Goal: Task Accomplishment & Management: Use online tool/utility

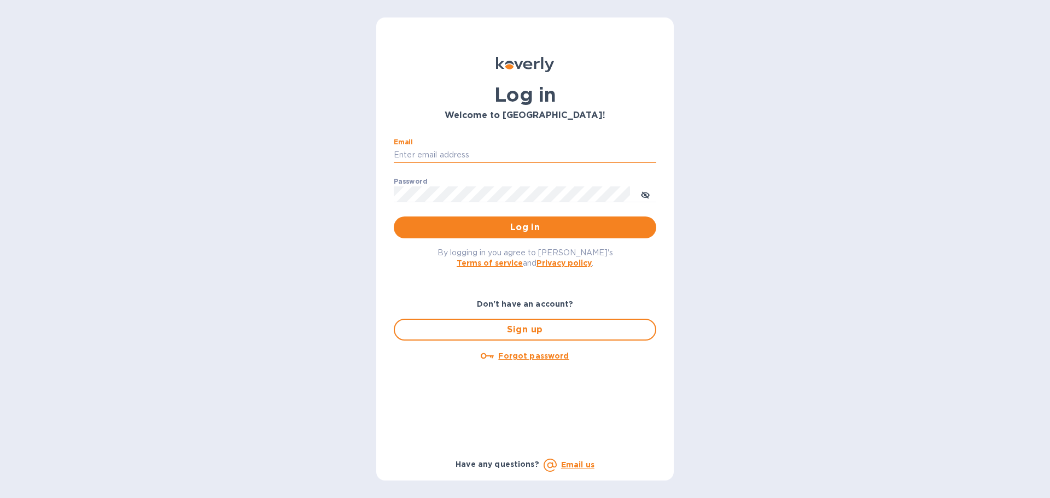
click at [440, 158] on input "Email" at bounding box center [525, 155] width 263 height 16
type input "[PERSON_NAME][EMAIL_ADDRESS][DOMAIN_NAME]"
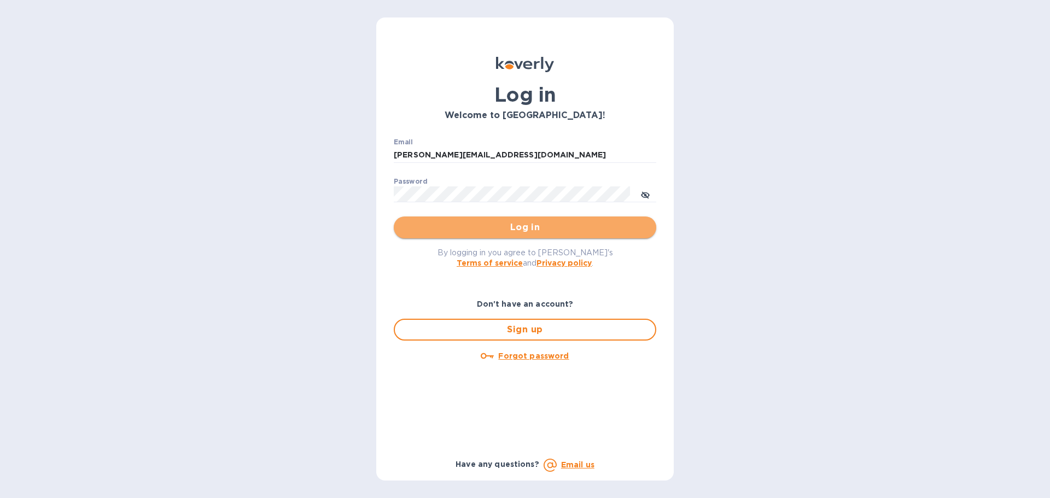
click at [518, 235] on button "Log in" at bounding box center [525, 228] width 263 height 22
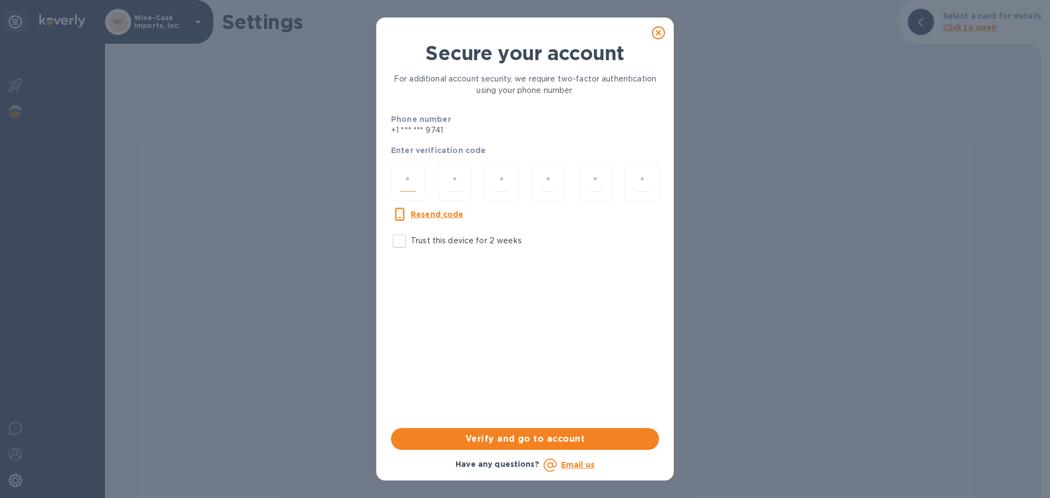
click at [403, 181] on input "number" at bounding box center [407, 182] width 15 height 20
paste input "3"
type input "3"
type input "9"
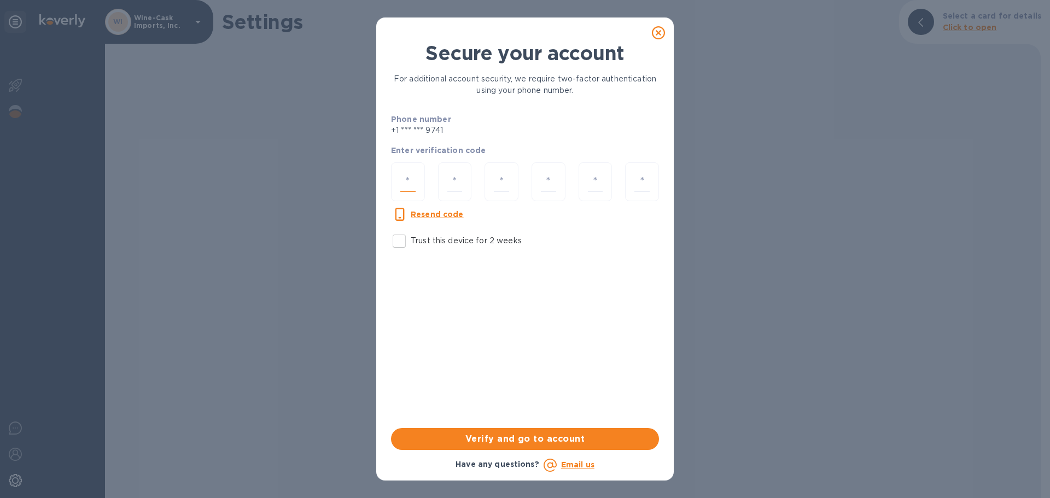
type input "1"
type input "6"
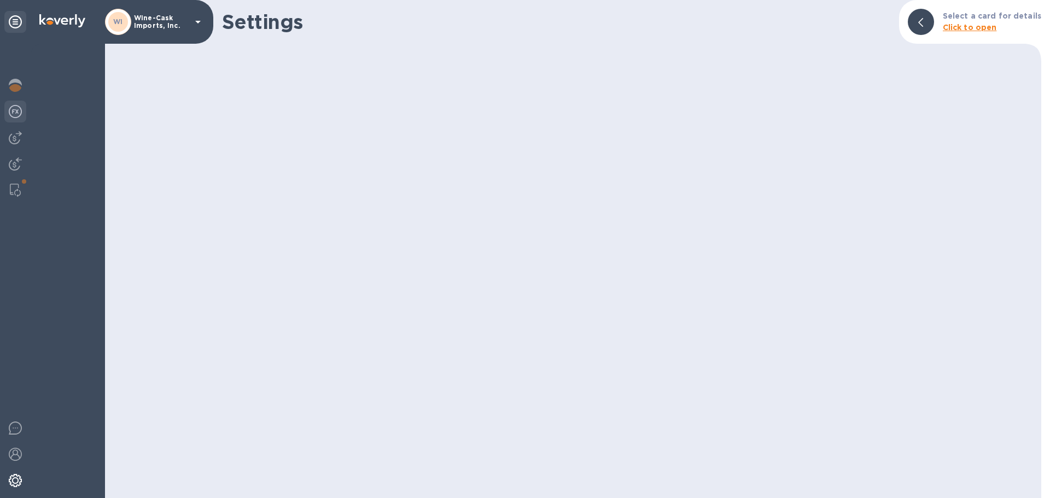
click at [19, 115] on img at bounding box center [15, 111] width 13 height 13
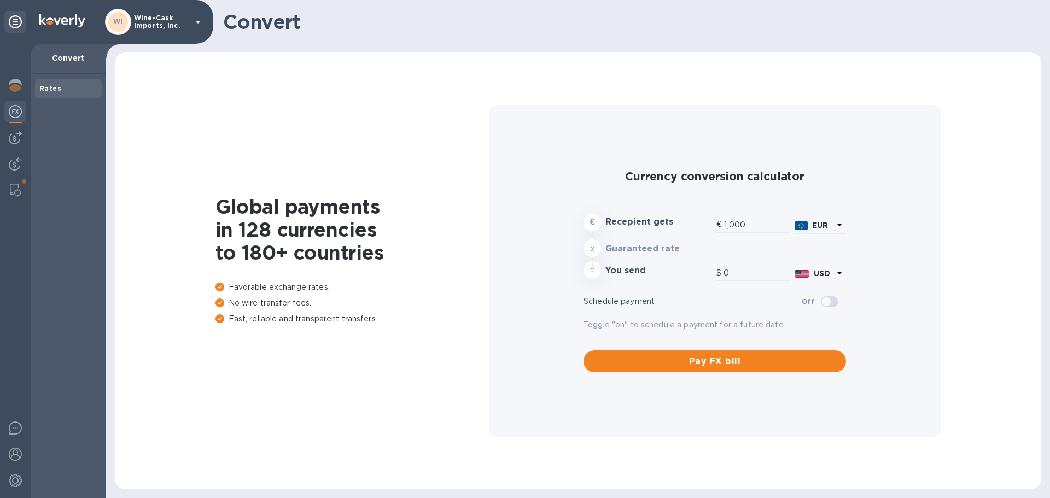
type input "1,169.88"
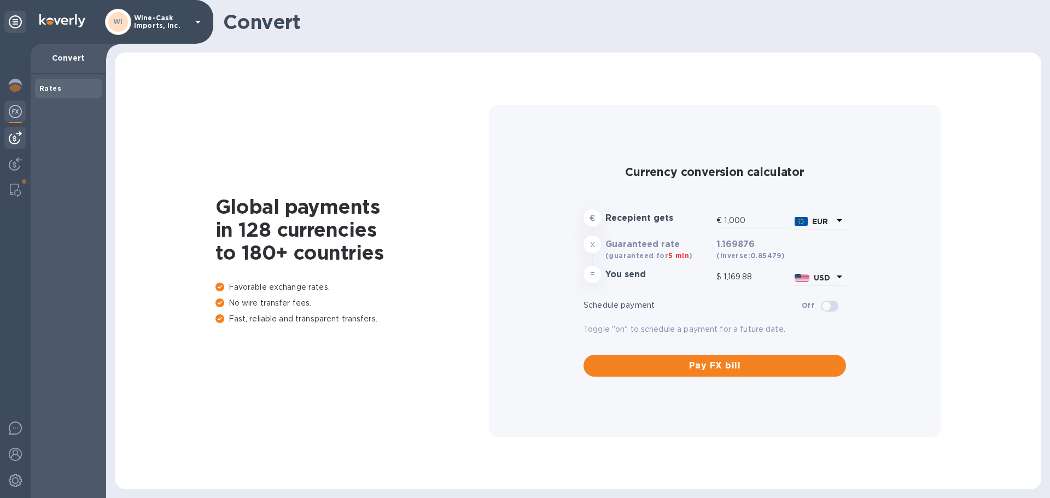
click at [21, 138] on img at bounding box center [15, 137] width 13 height 13
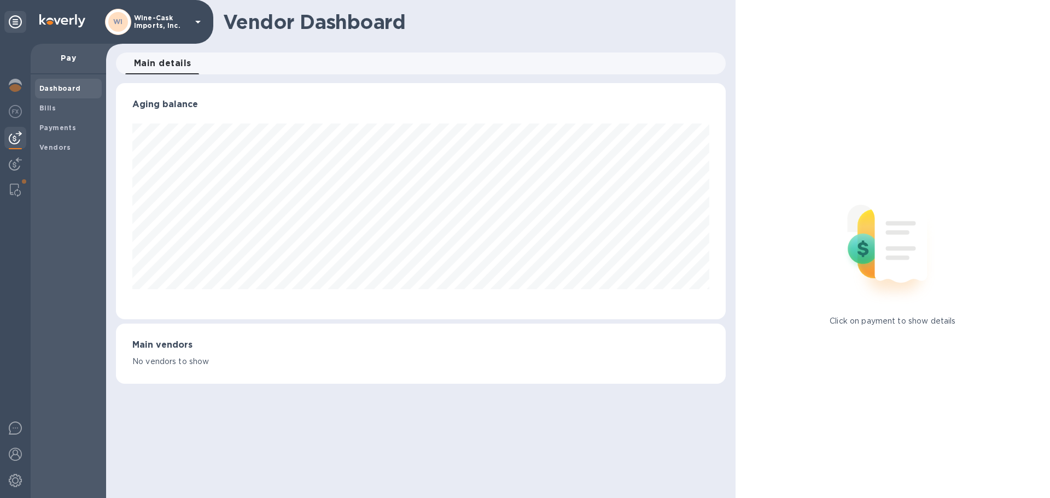
scroll to position [546666, 546297]
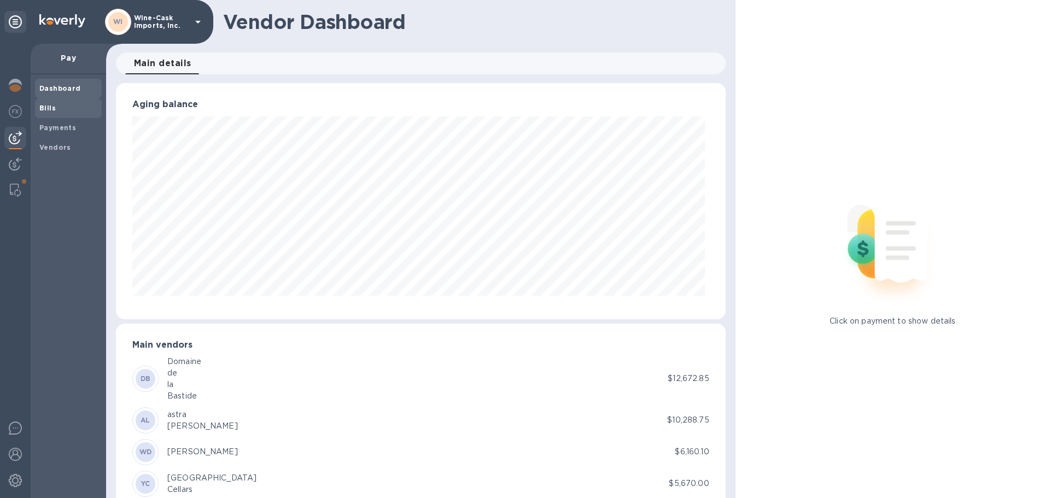
click at [59, 103] on span "Bills" at bounding box center [68, 108] width 58 height 11
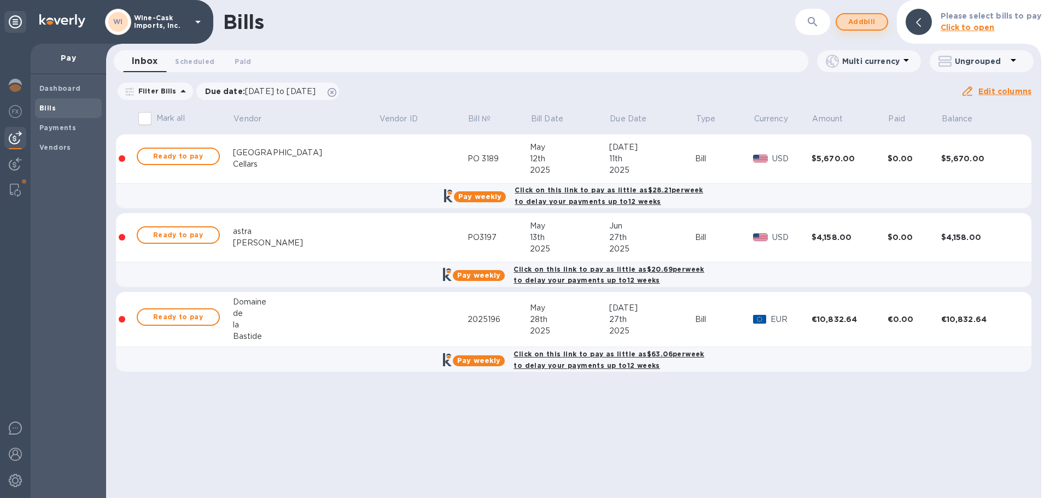
click at [868, 20] on span "Add bill" at bounding box center [862, 21] width 33 height 13
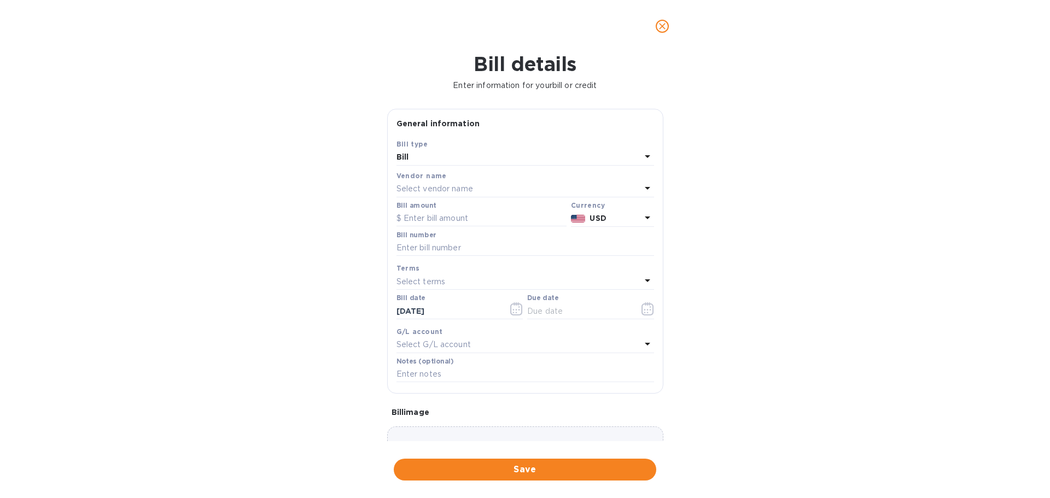
click at [440, 186] on p "Select vendor name" at bounding box center [435, 188] width 77 height 11
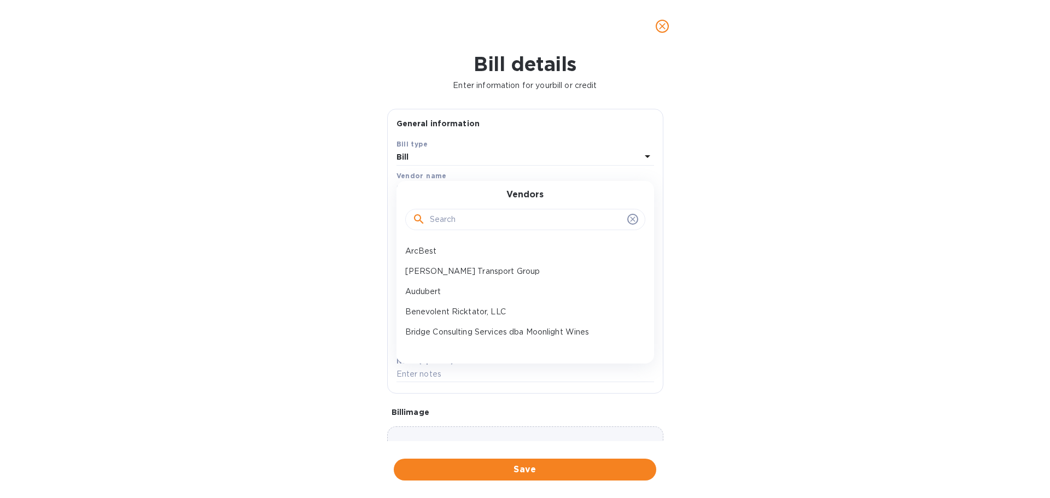
click at [464, 221] on input "text" at bounding box center [526, 220] width 193 height 16
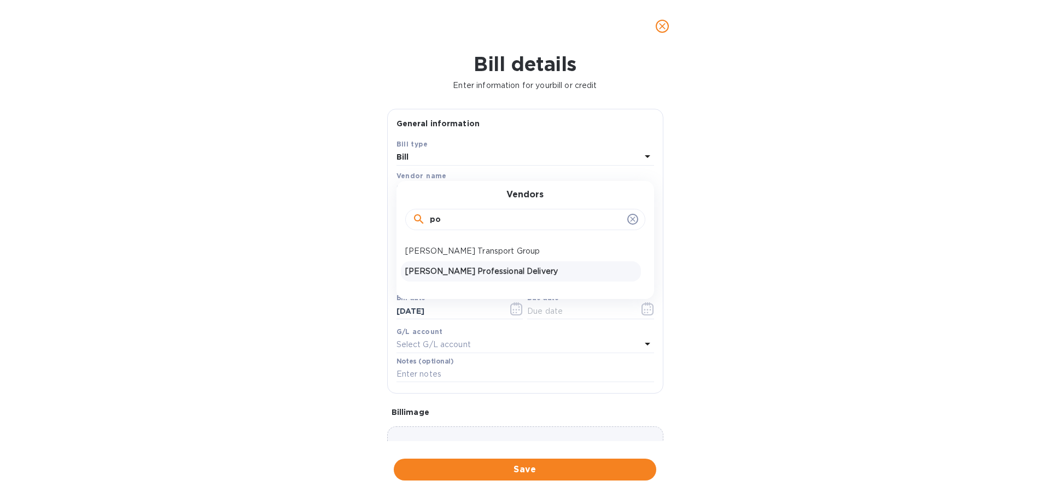
type input "po"
click at [460, 267] on p "Poyser's Professional Delivery" at bounding box center [520, 271] width 231 height 11
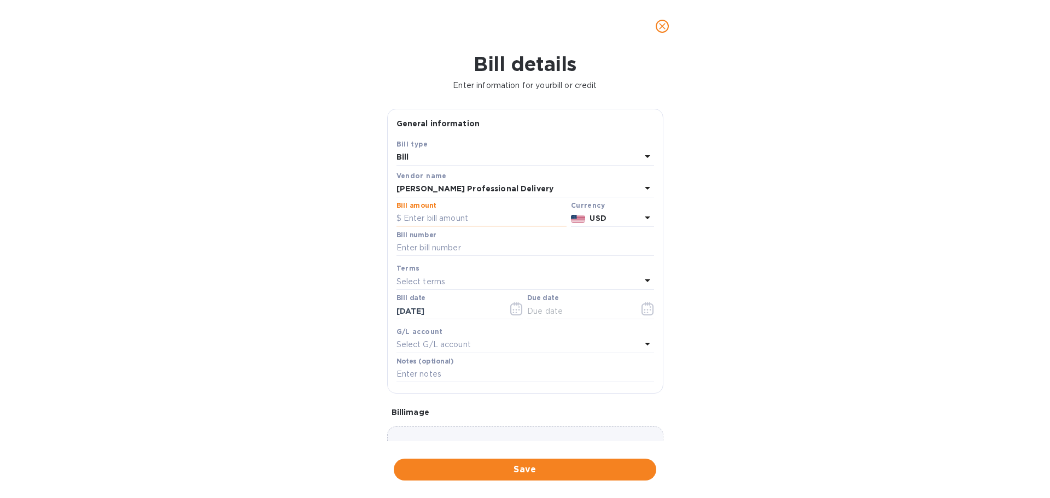
click at [443, 215] on input "text" at bounding box center [482, 219] width 170 height 16
type input "601.00"
click at [440, 249] on input "text" at bounding box center [526, 248] width 258 height 16
type input "wc080825"
click at [535, 311] on input "text" at bounding box center [578, 311] width 103 height 16
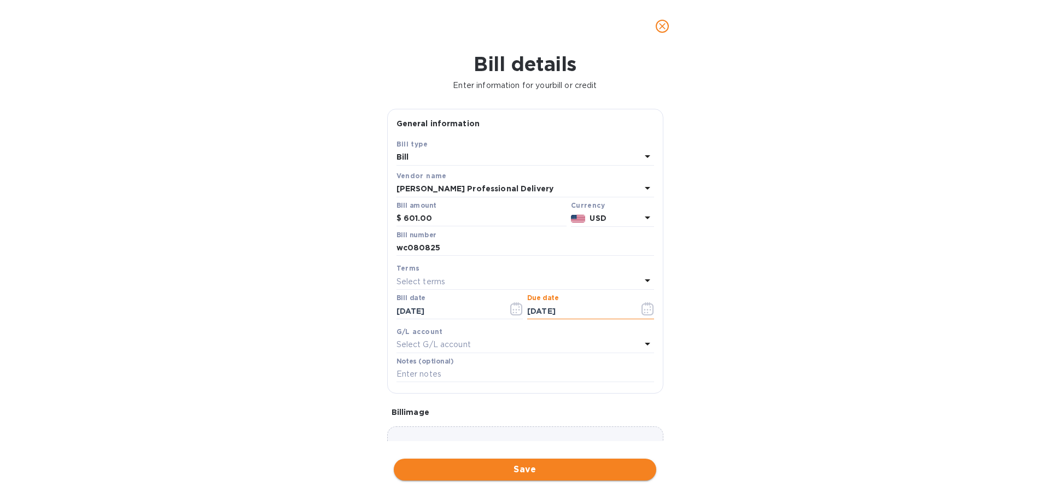
type input "08/11/2025"
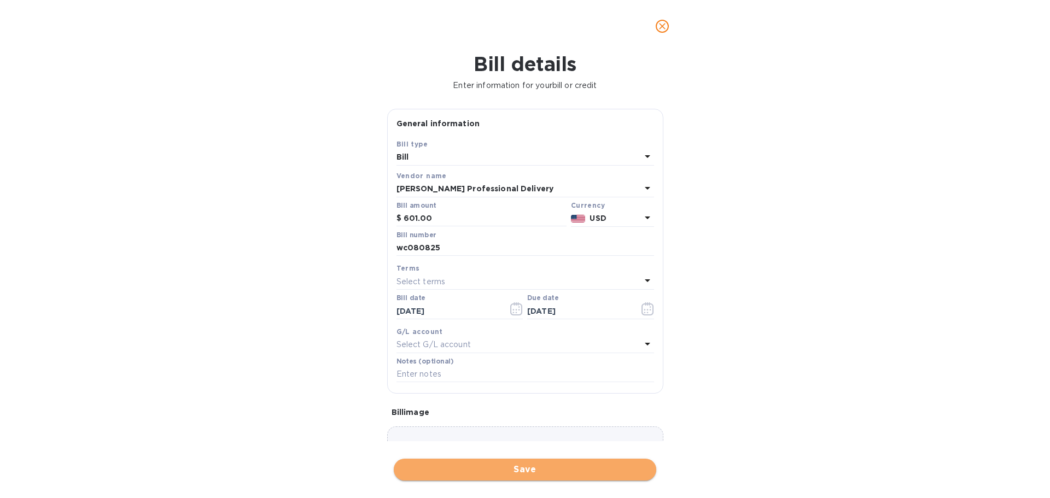
click at [529, 468] on span "Save" at bounding box center [525, 469] width 245 height 13
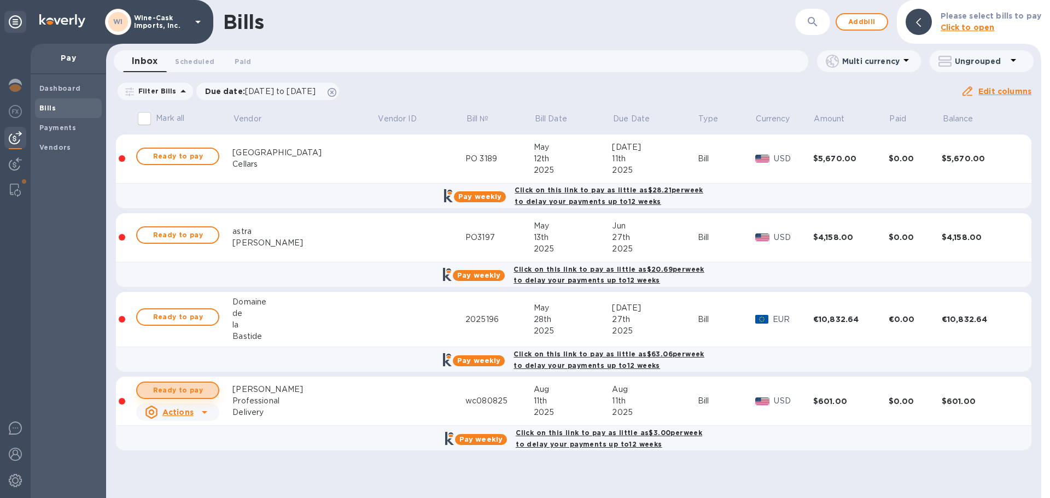
click at [203, 394] on span "Ready to pay" at bounding box center [177, 390] width 63 height 13
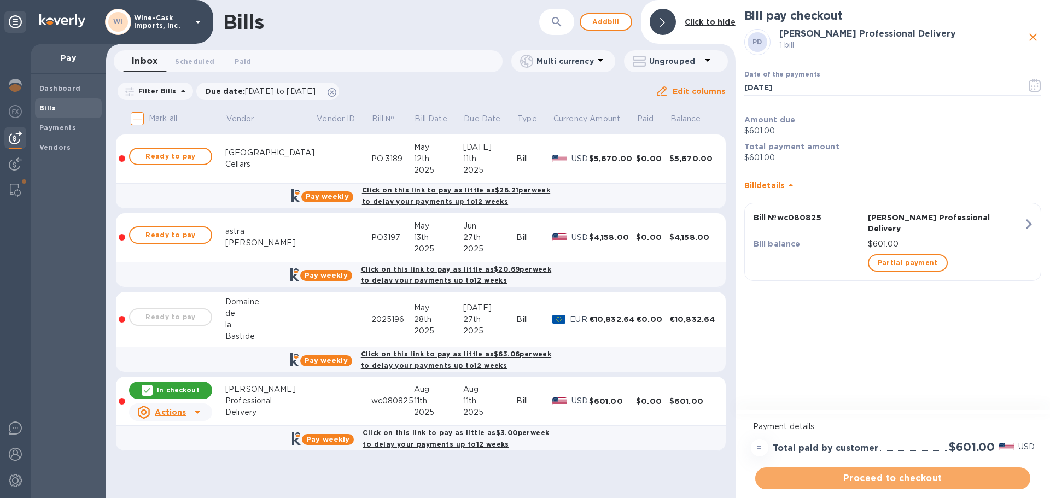
click at [896, 480] on span "Proceed to checkout" at bounding box center [893, 478] width 258 height 13
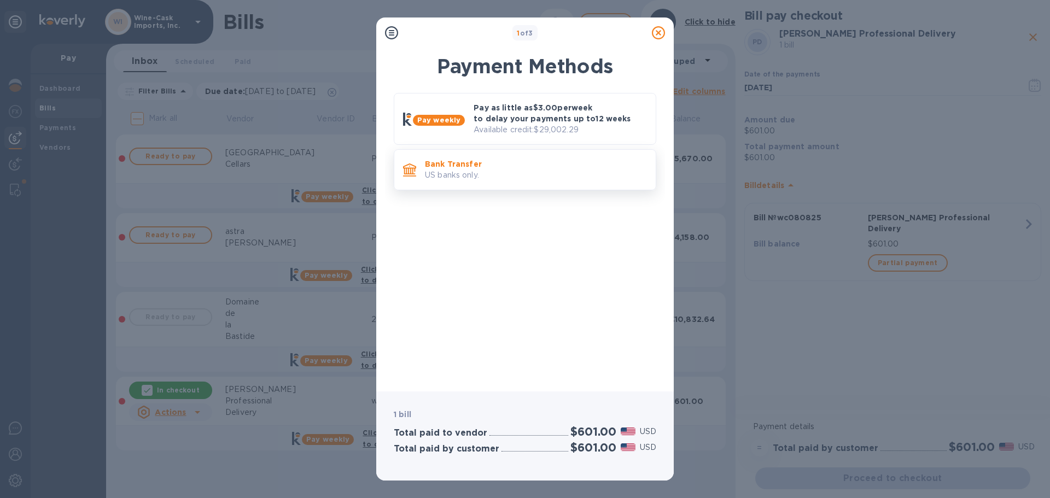
click at [512, 175] on p "US banks only." at bounding box center [536, 175] width 222 height 11
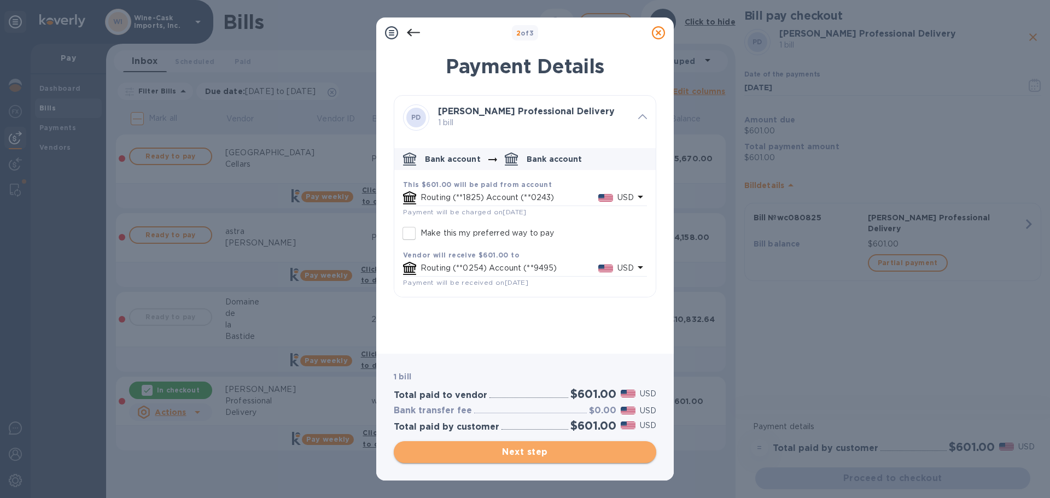
click at [520, 450] on span "Next step" at bounding box center [525, 452] width 245 height 13
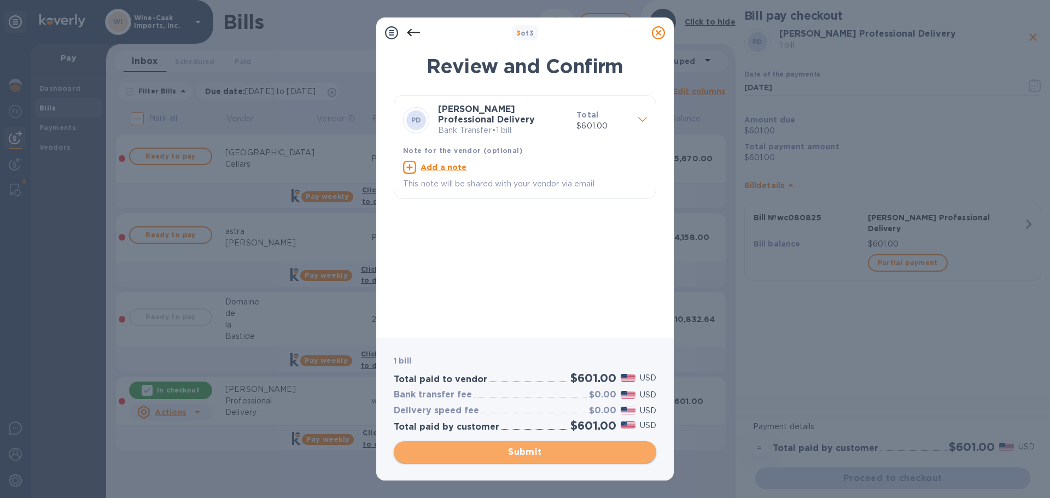
click at [538, 450] on span "Submit" at bounding box center [525, 452] width 245 height 13
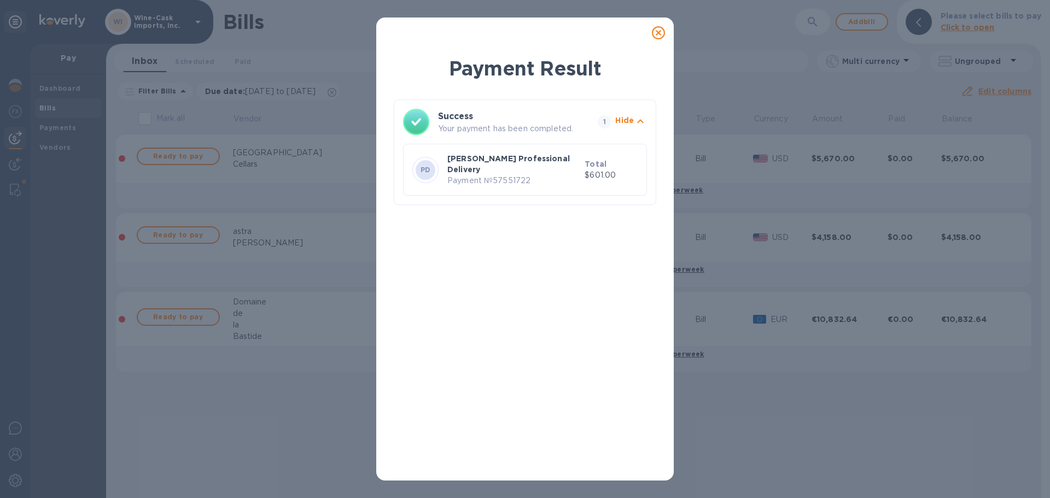
click at [656, 34] on icon at bounding box center [658, 32] width 13 height 13
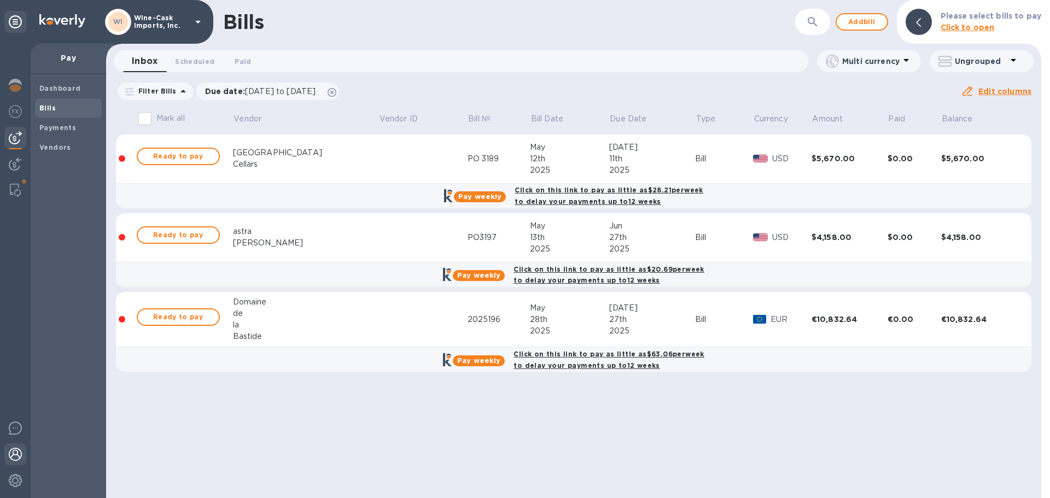
click at [9, 453] on img at bounding box center [15, 454] width 13 height 13
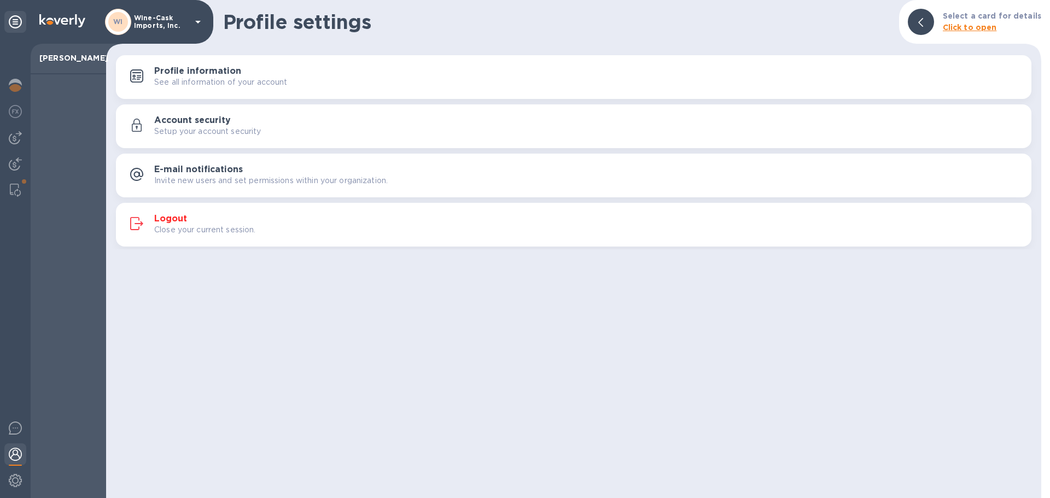
click at [182, 215] on h3 "Logout" at bounding box center [170, 219] width 33 height 10
